Goal: Find specific page/section: Find specific page/section

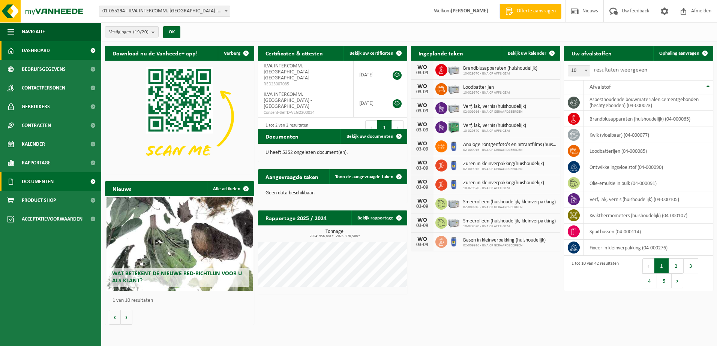
click at [40, 181] on span "Documenten" at bounding box center [38, 181] width 32 height 19
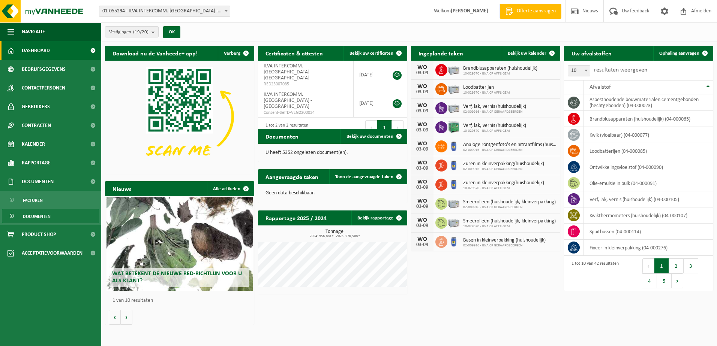
click at [45, 214] on span "Documenten" at bounding box center [37, 217] width 28 height 14
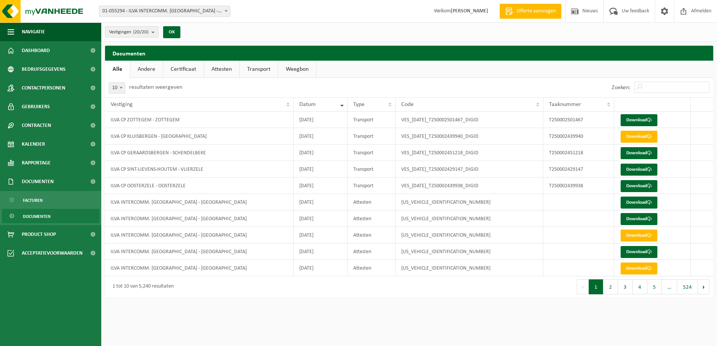
click at [295, 70] on link "Weegbon" at bounding box center [297, 69] width 38 height 17
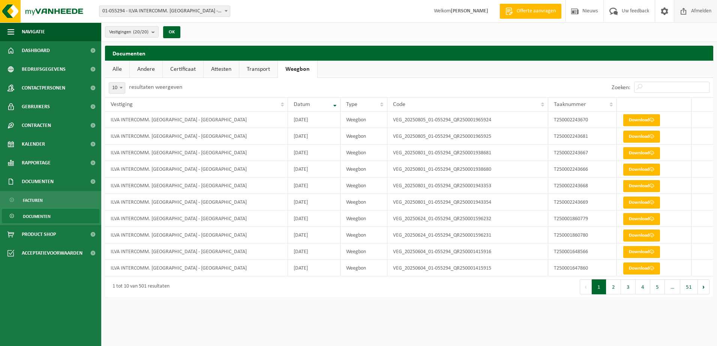
click at [702, 9] on span "Afmelden" at bounding box center [701, 11] width 24 height 22
